Goal: Navigation & Orientation: Find specific page/section

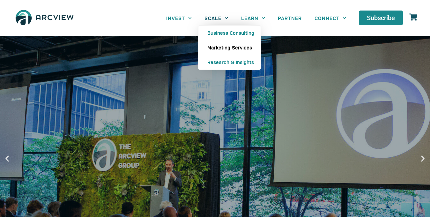
click at [216, 46] on link "Marketing Services" at bounding box center [229, 47] width 62 height 15
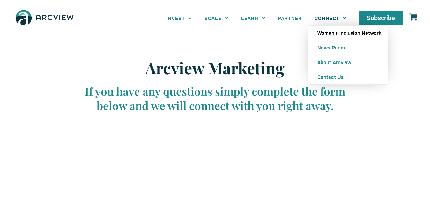
click at [332, 35] on link "Women’s Inclusion Network" at bounding box center [347, 32] width 79 height 15
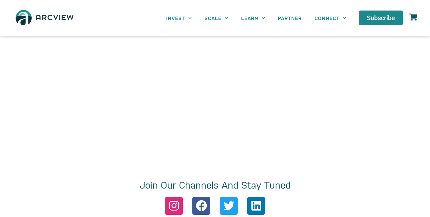
scroll to position [999, 0]
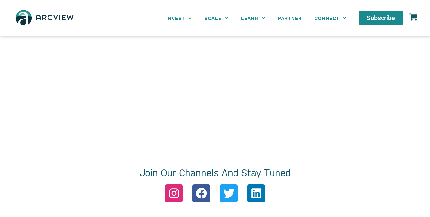
click at [36, 2] on section "INVEST Brokerage & Advisory Services Principal Investment Opportunities / Funds…" at bounding box center [215, 18] width 430 height 36
click at [33, 25] on img at bounding box center [45, 17] width 64 height 23
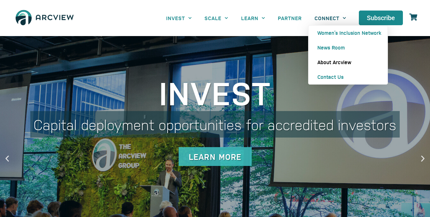
click at [327, 62] on link "About Arcview" at bounding box center [347, 62] width 79 height 15
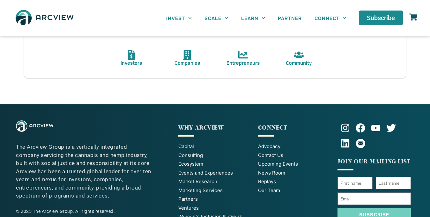
scroll to position [329, 0]
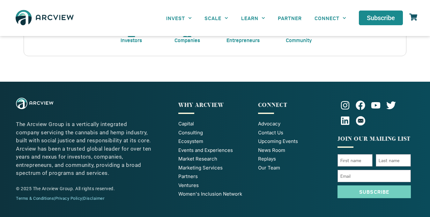
click at [275, 142] on span "Upcoming Events" at bounding box center [278, 141] width 40 height 7
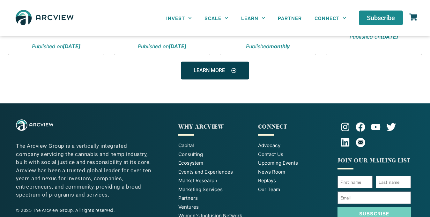
scroll to position [464, 0]
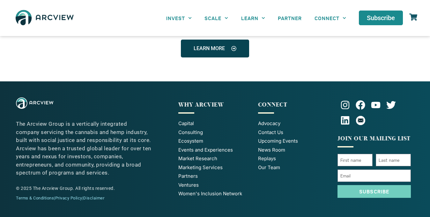
click at [264, 167] on span "Our Team" at bounding box center [269, 167] width 22 height 7
